Goal: Task Accomplishment & Management: Manage account settings

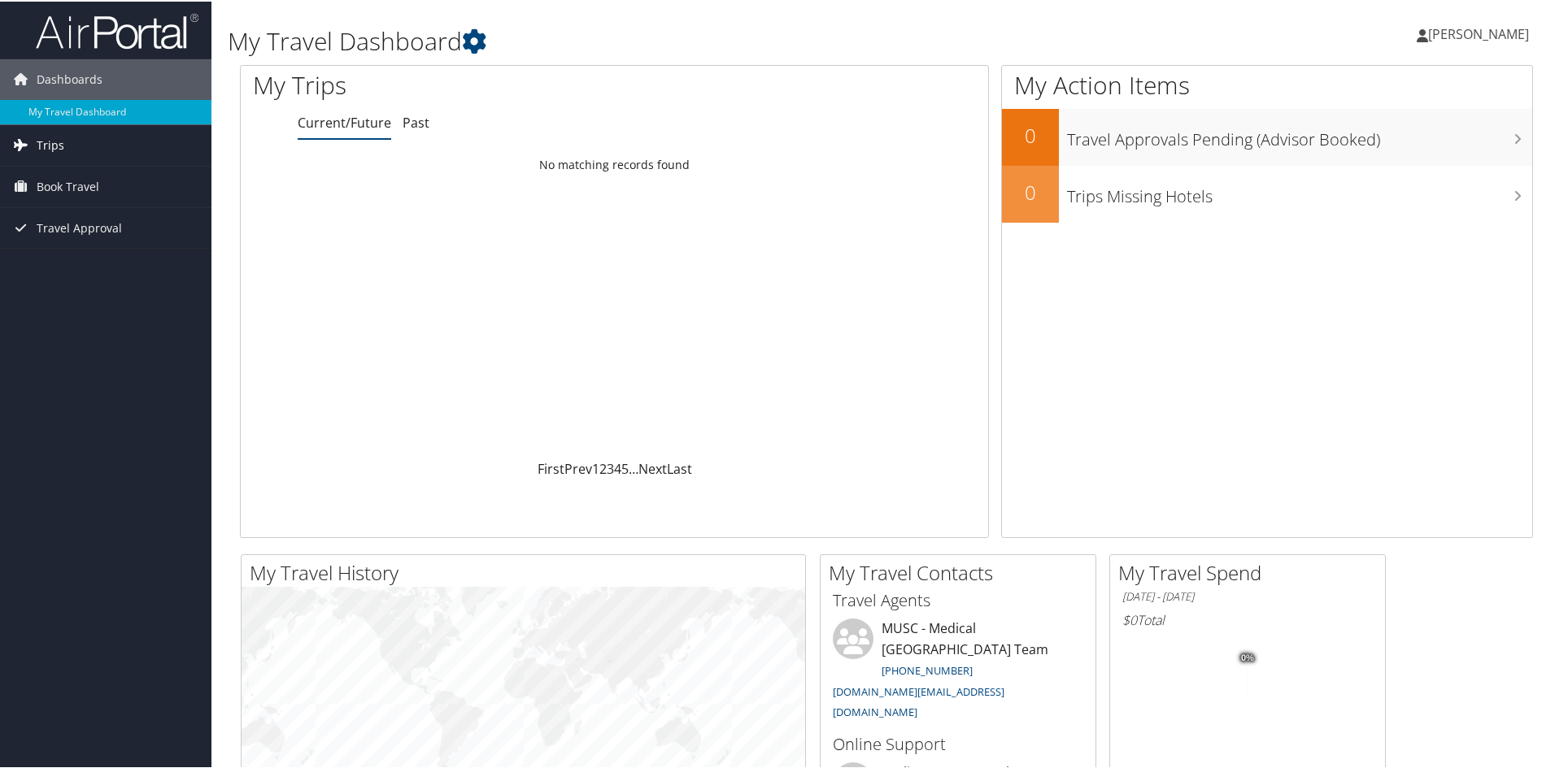
click at [46, 143] on span "Trips" at bounding box center [51, 144] width 28 height 41
click at [61, 142] on span "Trips" at bounding box center [51, 144] width 28 height 41
click at [73, 179] on span "Book Travel" at bounding box center [68, 185] width 63 height 41
click at [118, 266] on link "Book/Manage Online Trips" at bounding box center [105, 267] width 211 height 24
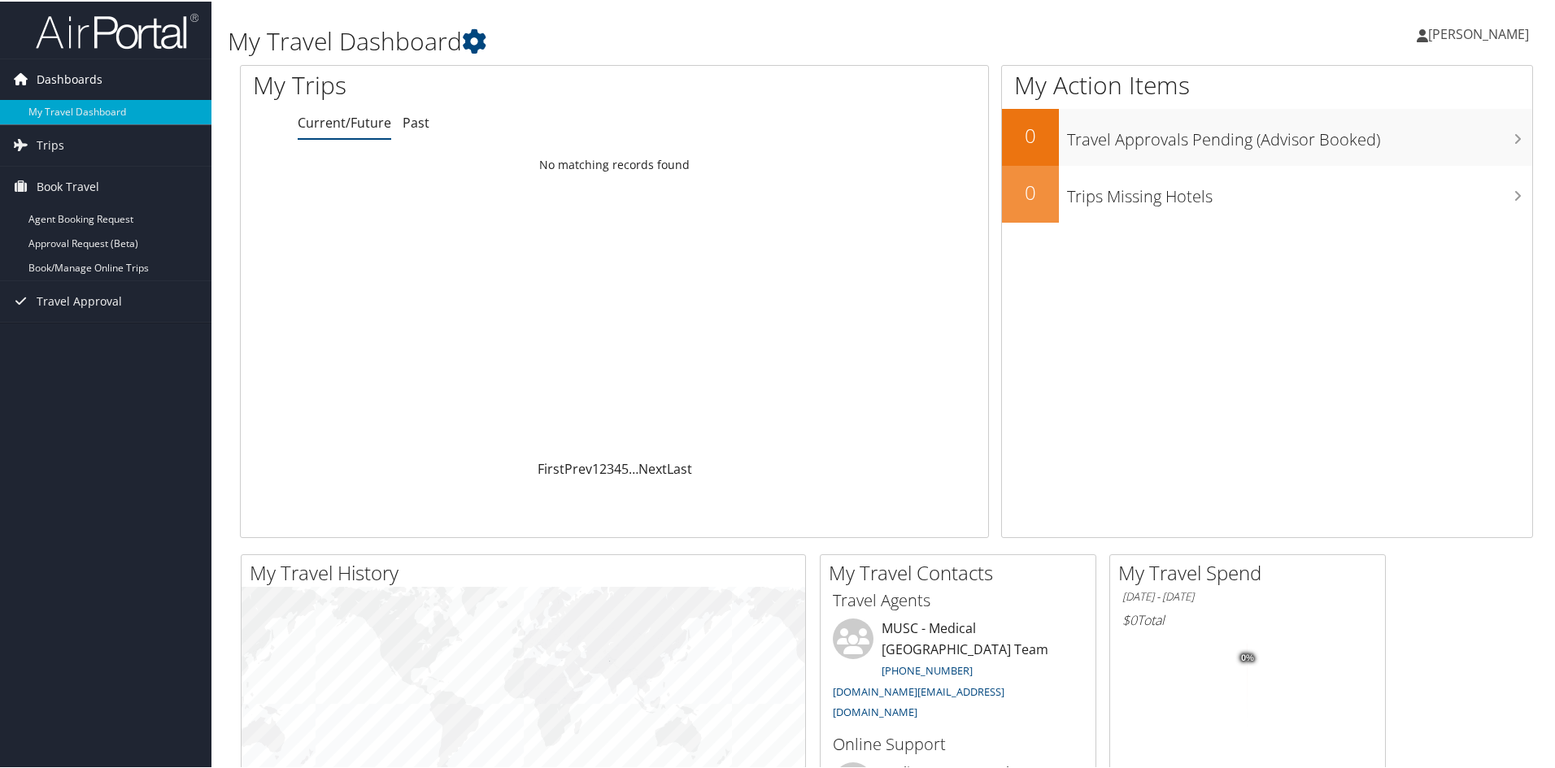
click at [82, 75] on span "Dashboards" at bounding box center [70, 78] width 66 height 41
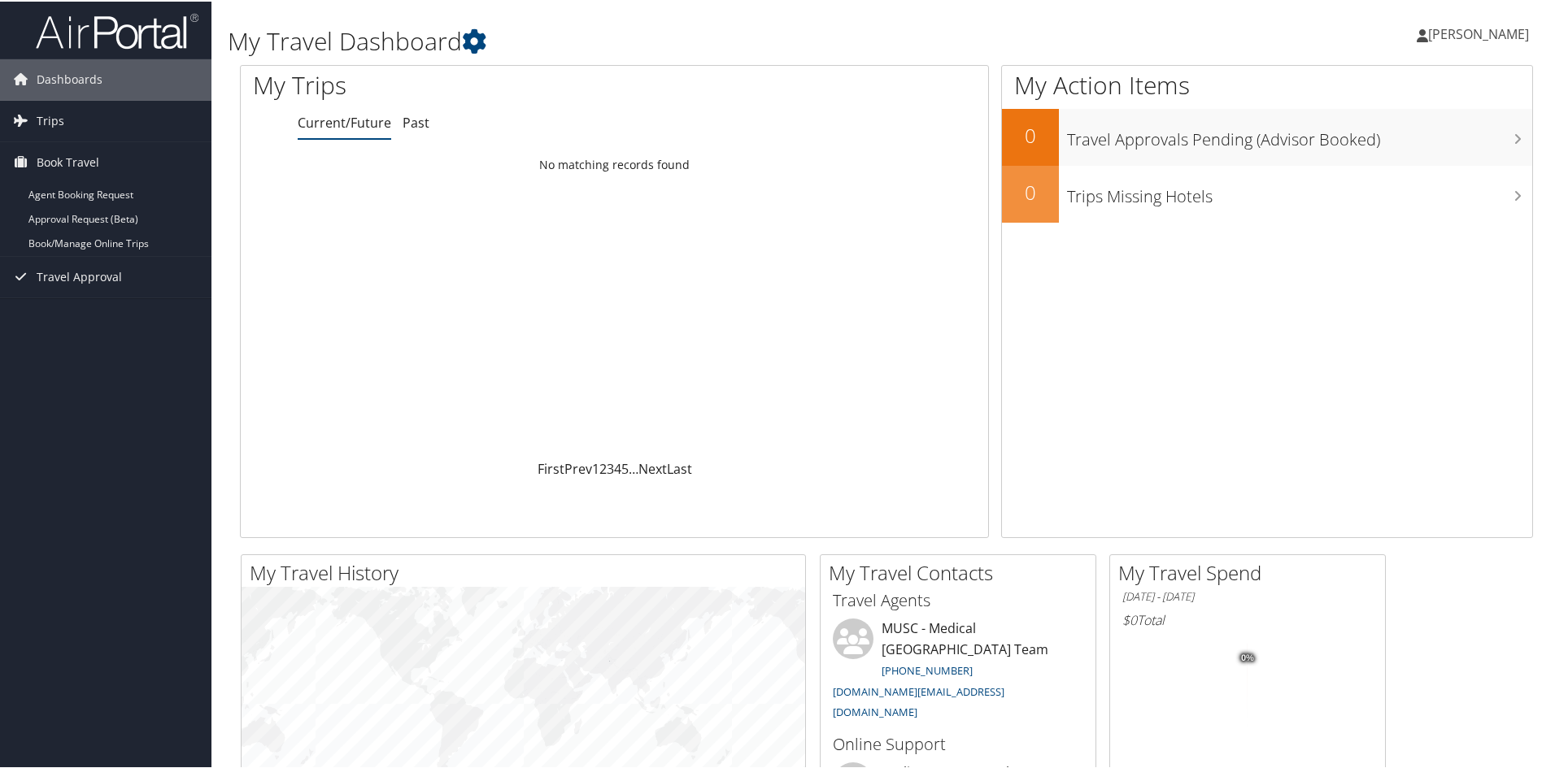
drag, startPoint x: 1455, startPoint y: 37, endPoint x: 1451, endPoint y: 26, distance: 11.3
click at [1451, 26] on span "[PERSON_NAME]" at bounding box center [1478, 33] width 101 height 18
click at [1398, 141] on link "View Travel Profile" at bounding box center [1435, 145] width 181 height 28
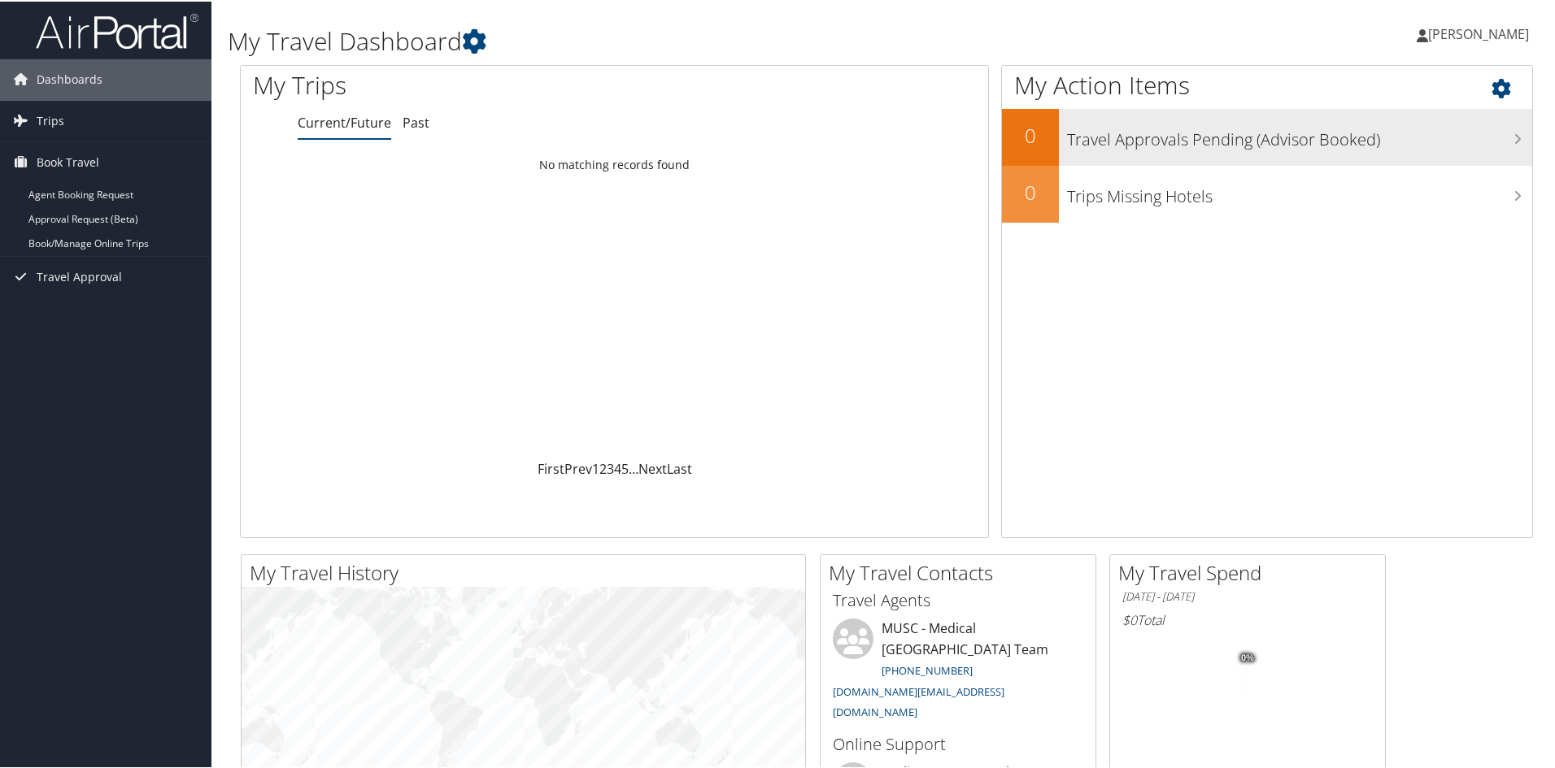
click at [1085, 144] on h3 "Travel Approvals Pending (Advisor Booked)" at bounding box center [1299, 134] width 465 height 31
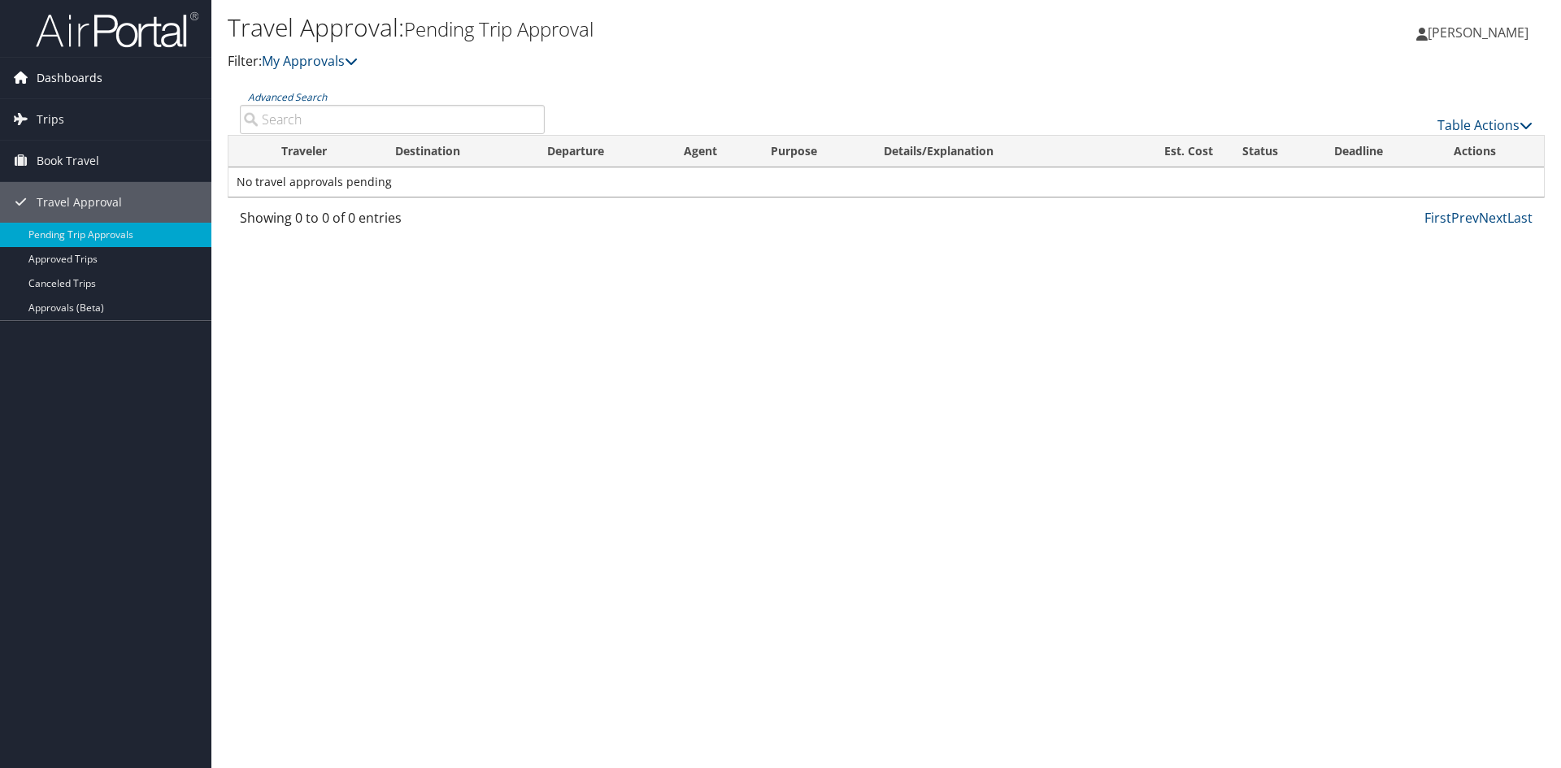
click at [23, 77] on icon at bounding box center [20, 77] width 24 height 24
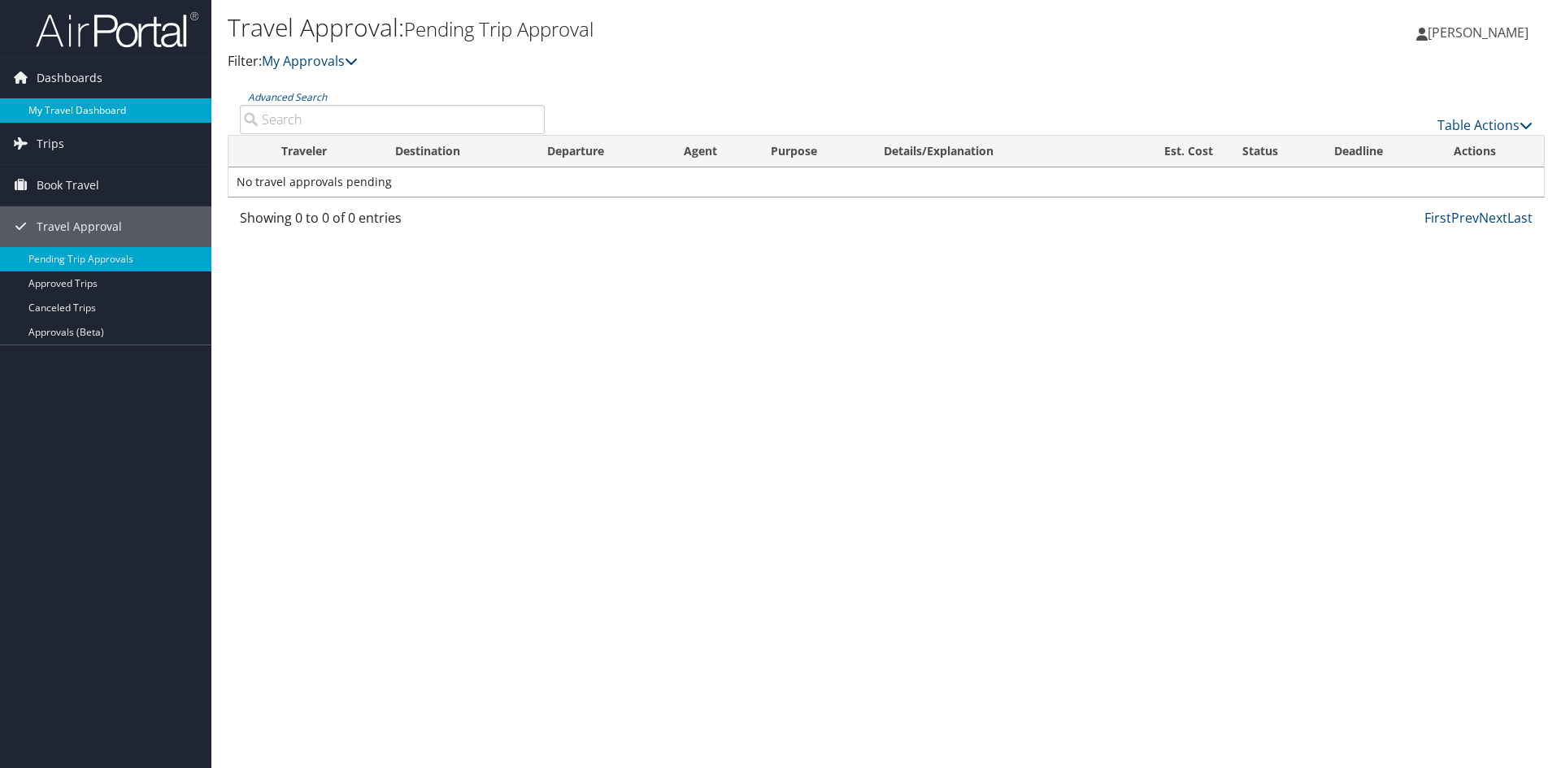
click at [72, 109] on link "My Travel Dashboard" at bounding box center [105, 110] width 211 height 24
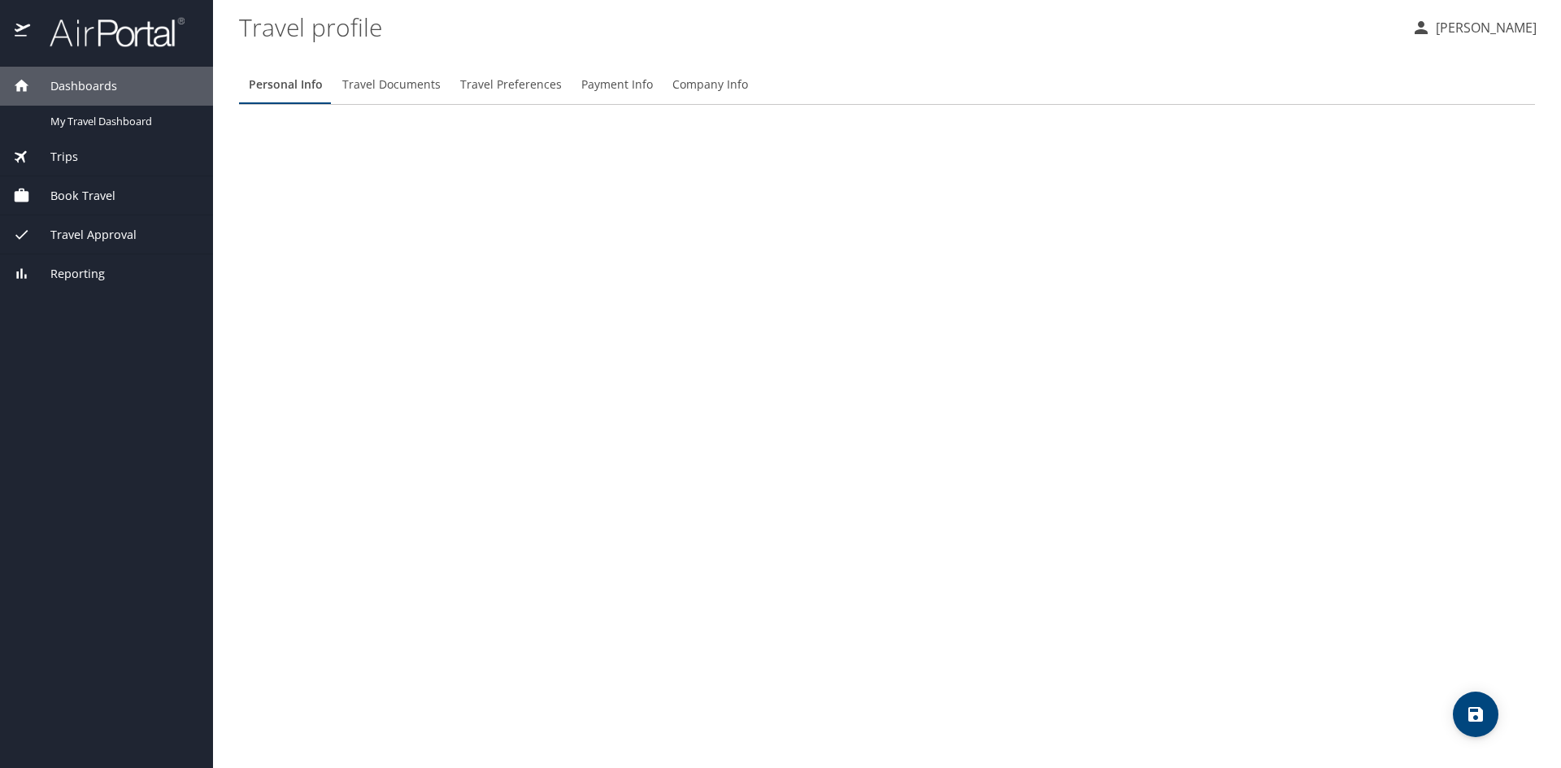
select select "US"
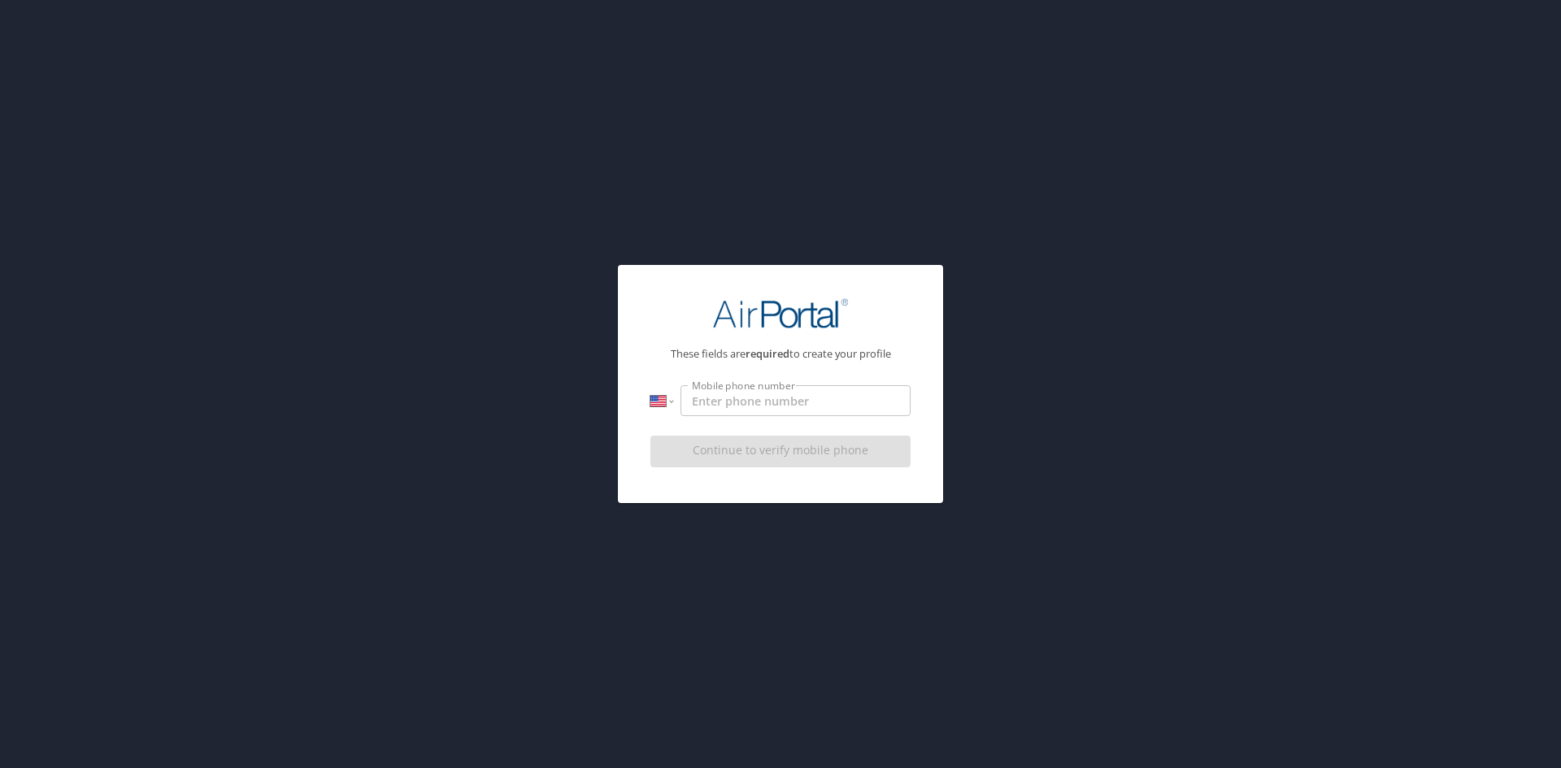
click at [867, 391] on input "Mobile phone number" at bounding box center [796, 400] width 230 height 31
type input "(843) 412-6090"
click at [833, 447] on span "Continue to verify mobile phone" at bounding box center [781, 451] width 234 height 20
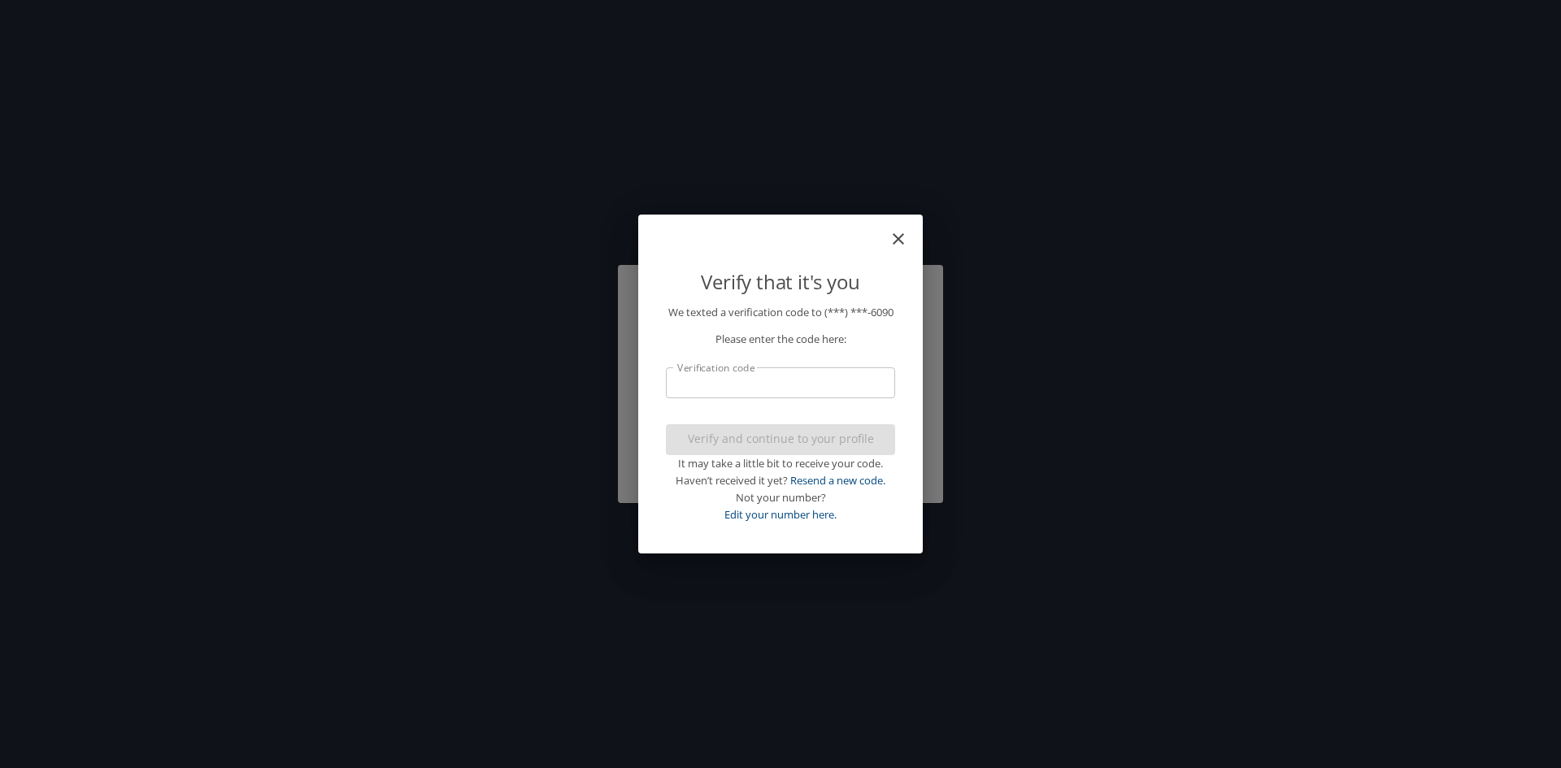
click at [818, 383] on input "Verification code" at bounding box center [780, 383] width 229 height 31
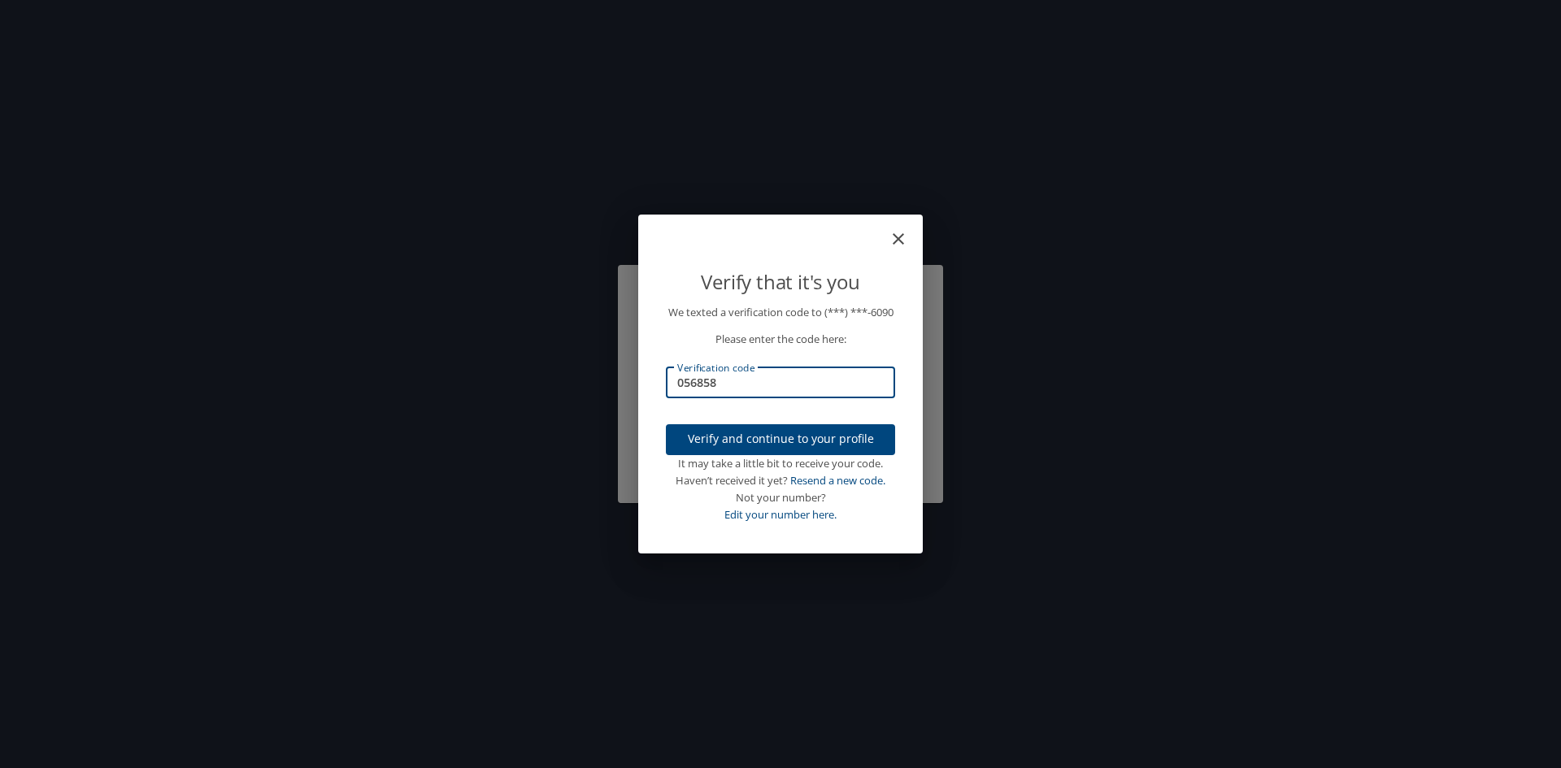
type input "056858"
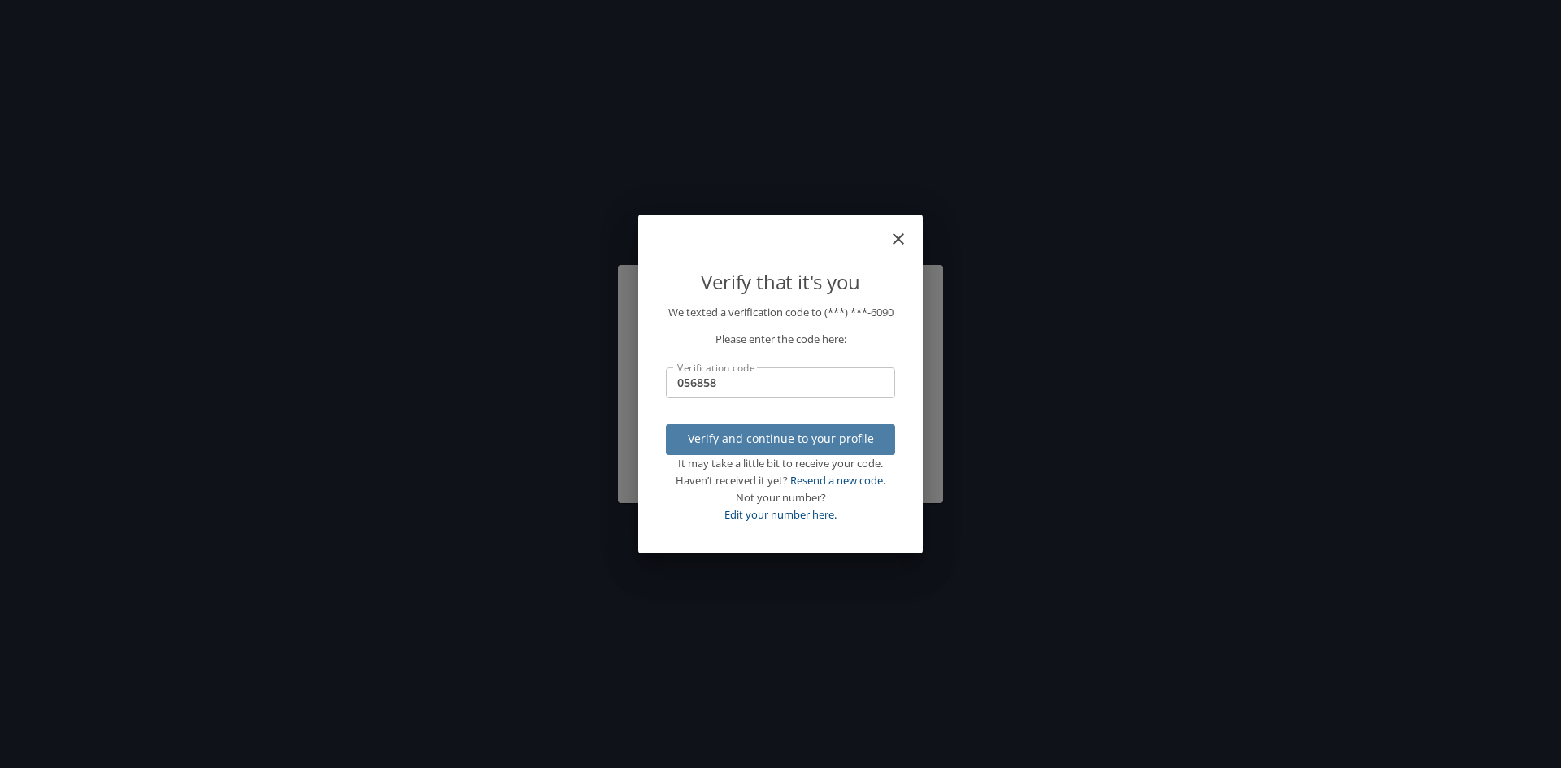
click at [821, 443] on span "Verify and continue to your profile" at bounding box center [780, 439] width 203 height 20
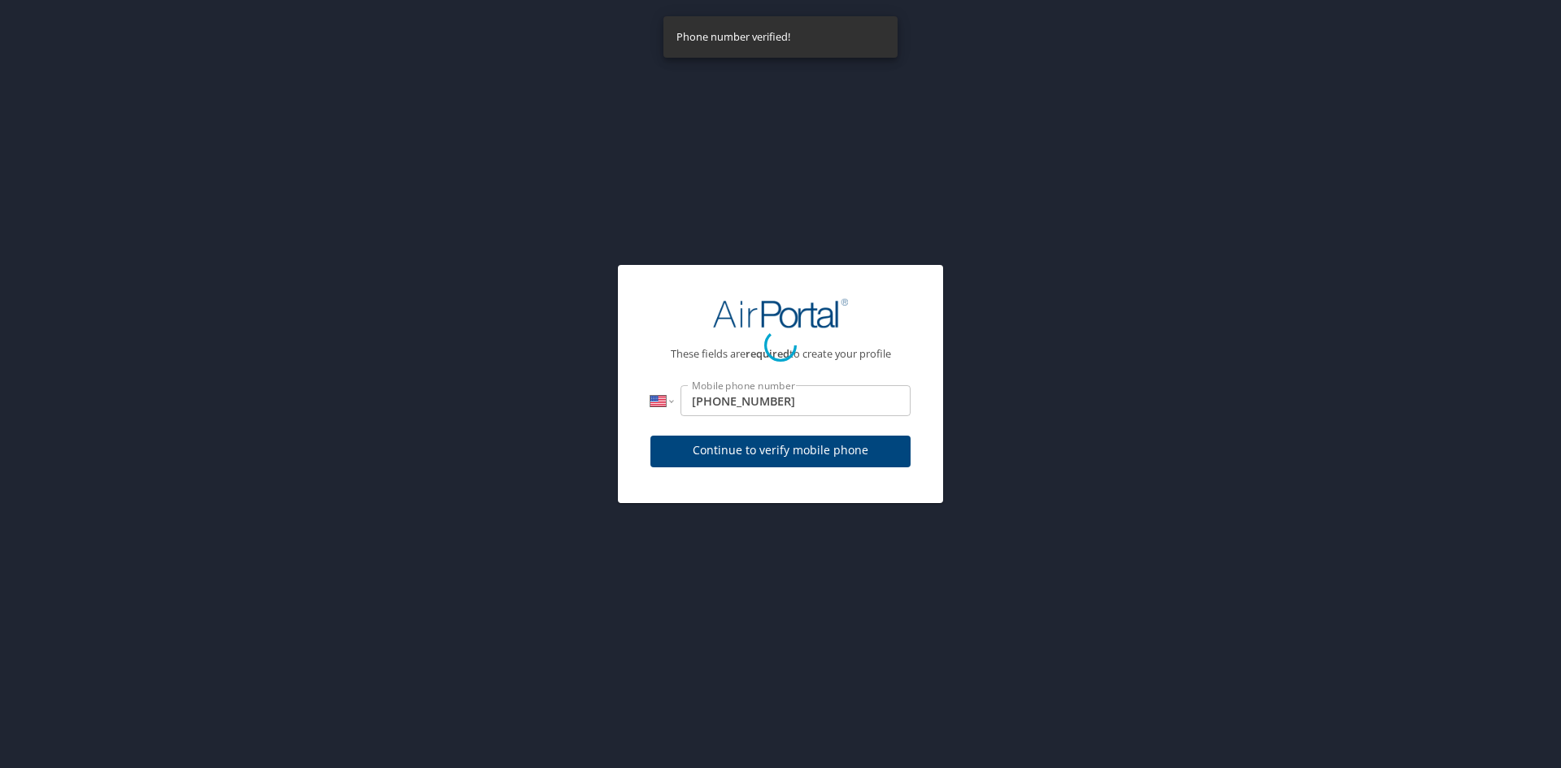
select select "US"
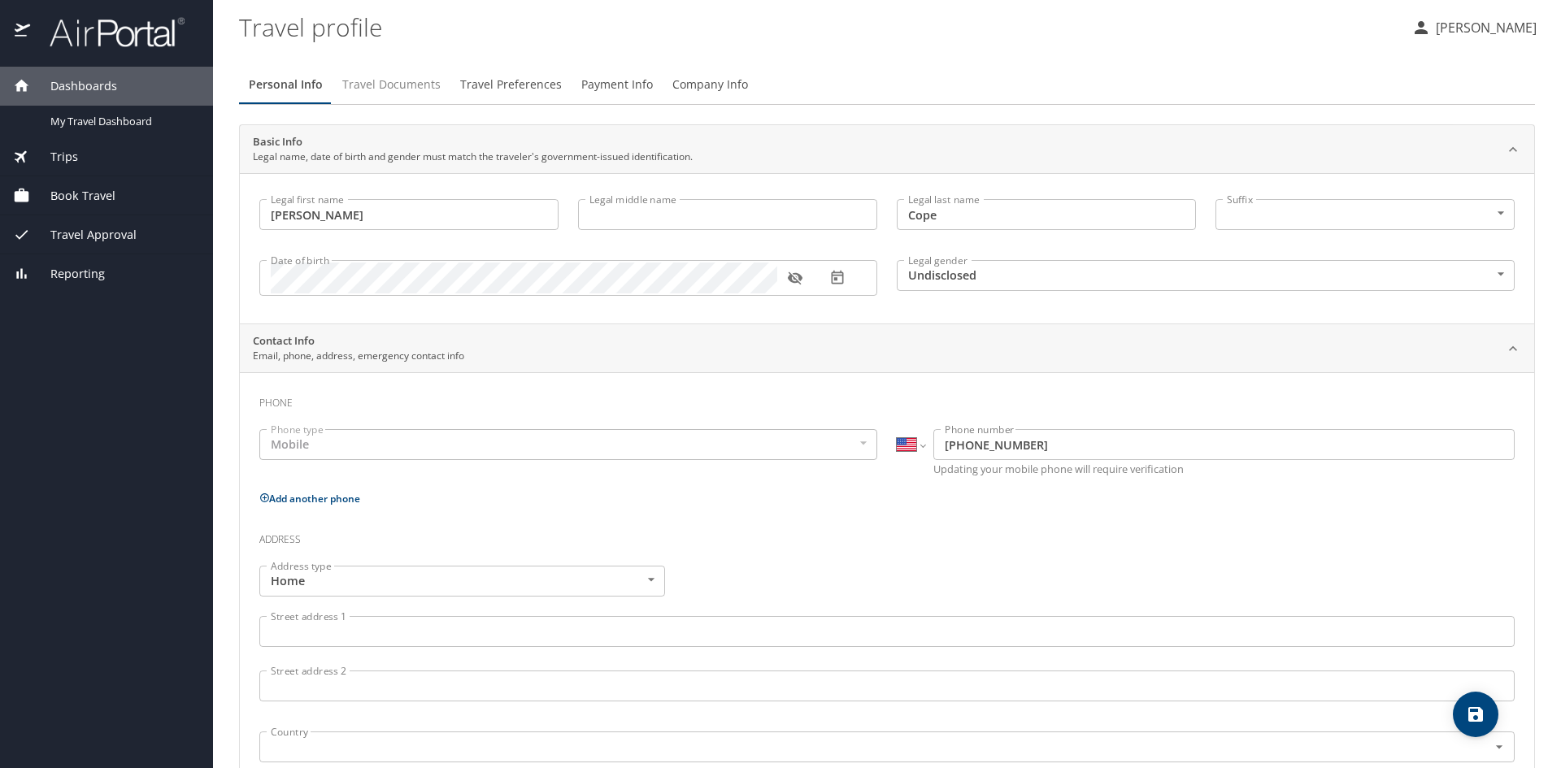
click at [390, 79] on span "Travel Documents" at bounding box center [391, 85] width 98 height 20
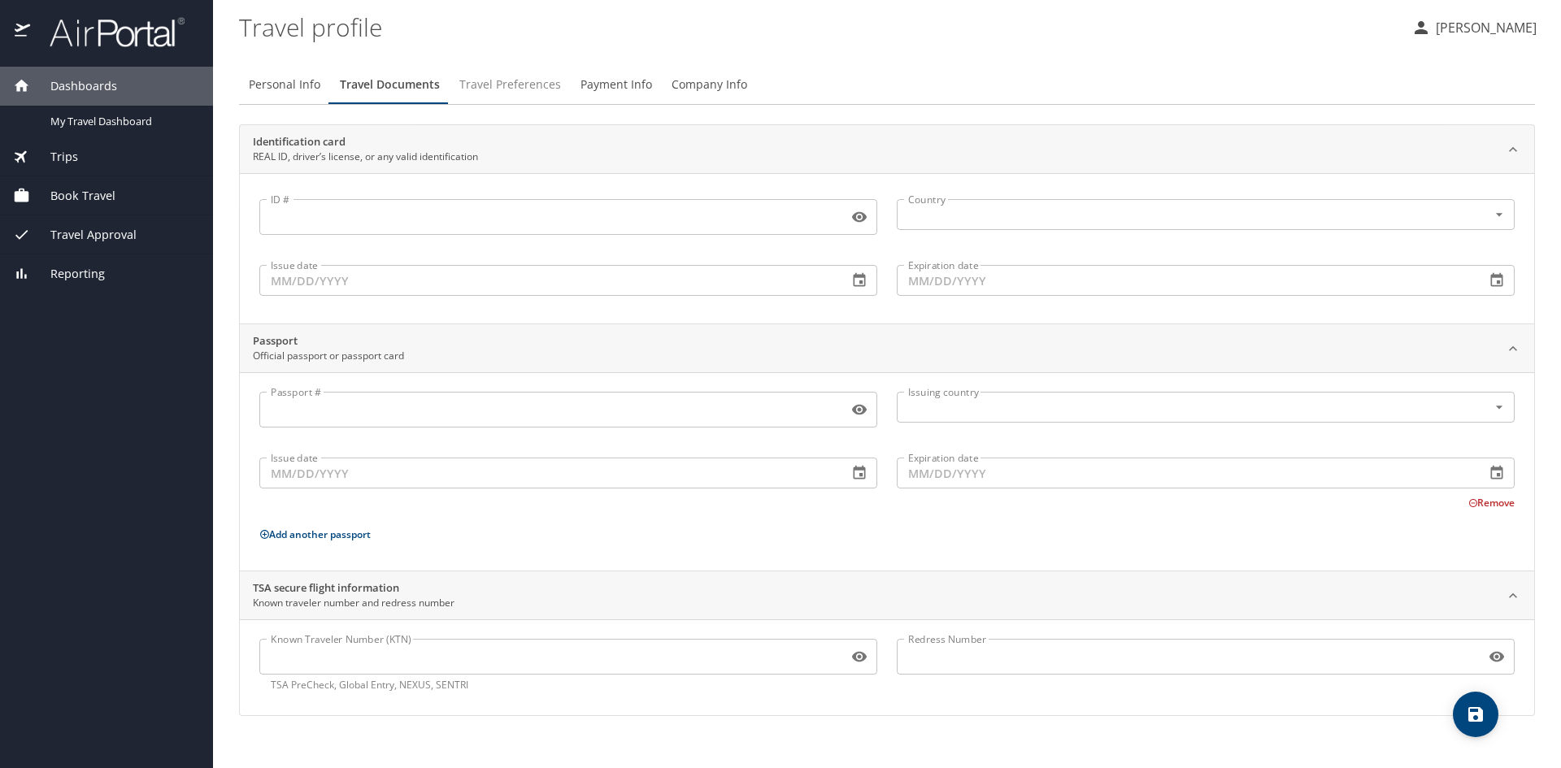
click at [485, 84] on span "Travel Preferences" at bounding box center [510, 85] width 102 height 20
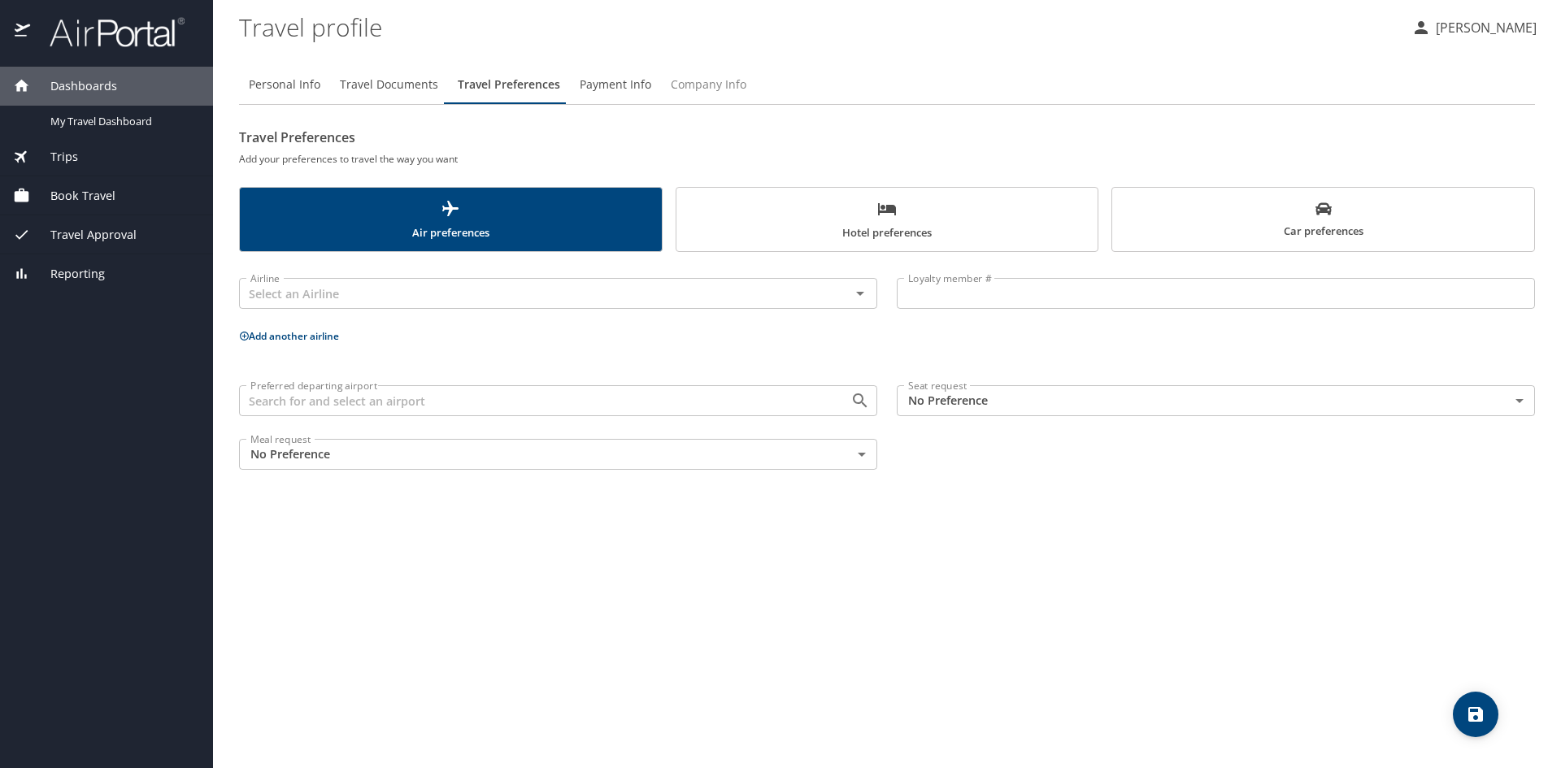
click at [693, 85] on span "Company Info" at bounding box center [709, 85] width 76 height 20
